Goal: Task Accomplishment & Management: Use online tool/utility

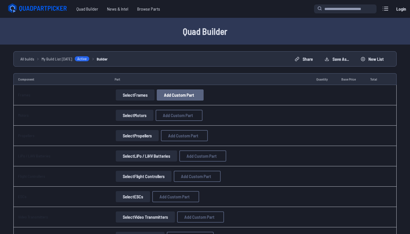
click at [190, 96] on span "Add Custom Part" at bounding box center [179, 95] width 30 height 4
select select "**********"
click at [188, 66] on input at bounding box center [205, 72] width 118 height 12
type input "*****"
click at [262, 196] on button "Add Custom Part" at bounding box center [247, 192] width 36 height 8
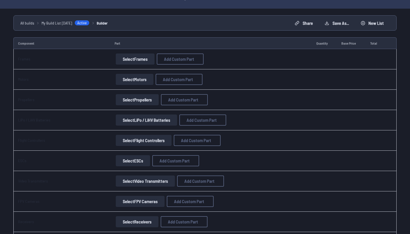
scroll to position [30, 0]
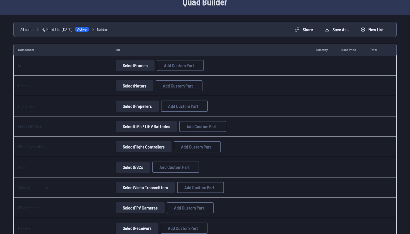
click at [117, 88] on button "Select Motors" at bounding box center [135, 85] width 38 height 11
click at [137, 88] on button "Select Motors" at bounding box center [135, 85] width 38 height 11
click at [163, 84] on span "Add Custom Part" at bounding box center [178, 86] width 30 height 4
select select "**********"
click at [259, 38] on button at bounding box center [258, 42] width 14 height 8
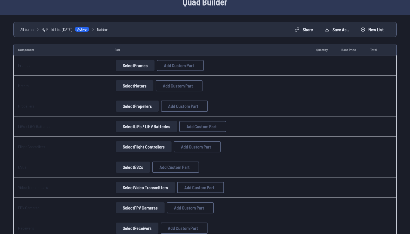
click at [120, 105] on button "Select Propellers" at bounding box center [137, 106] width 43 height 11
click at [122, 126] on button "Select LiPo / LiHV Batteries" at bounding box center [146, 126] width 61 height 11
click at [124, 67] on button "Select Frames" at bounding box center [135, 65] width 39 height 11
click at [124, 92] on td "Select Motors Add Custom Part Add Custom Part Part name* Enter a name for this …" at bounding box center [211, 86] width 202 height 20
click at [124, 90] on button "Select Motors" at bounding box center [135, 85] width 38 height 11
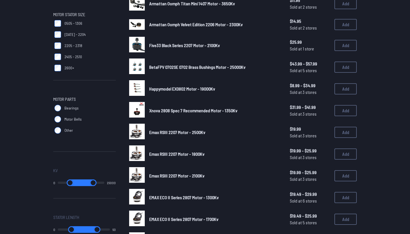
scroll to position [223, 0]
